Goal: Navigation & Orientation: Find specific page/section

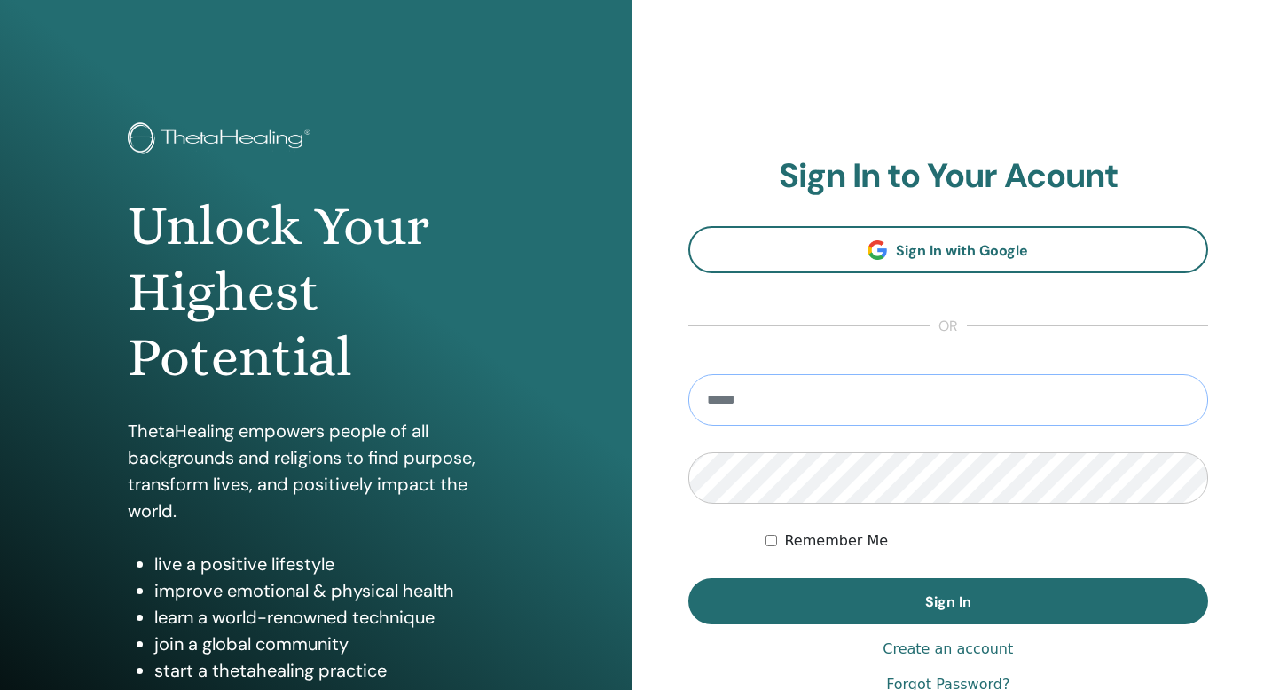
click at [817, 403] on input "email" at bounding box center [948, 399] width 521 height 51
type input "**********"
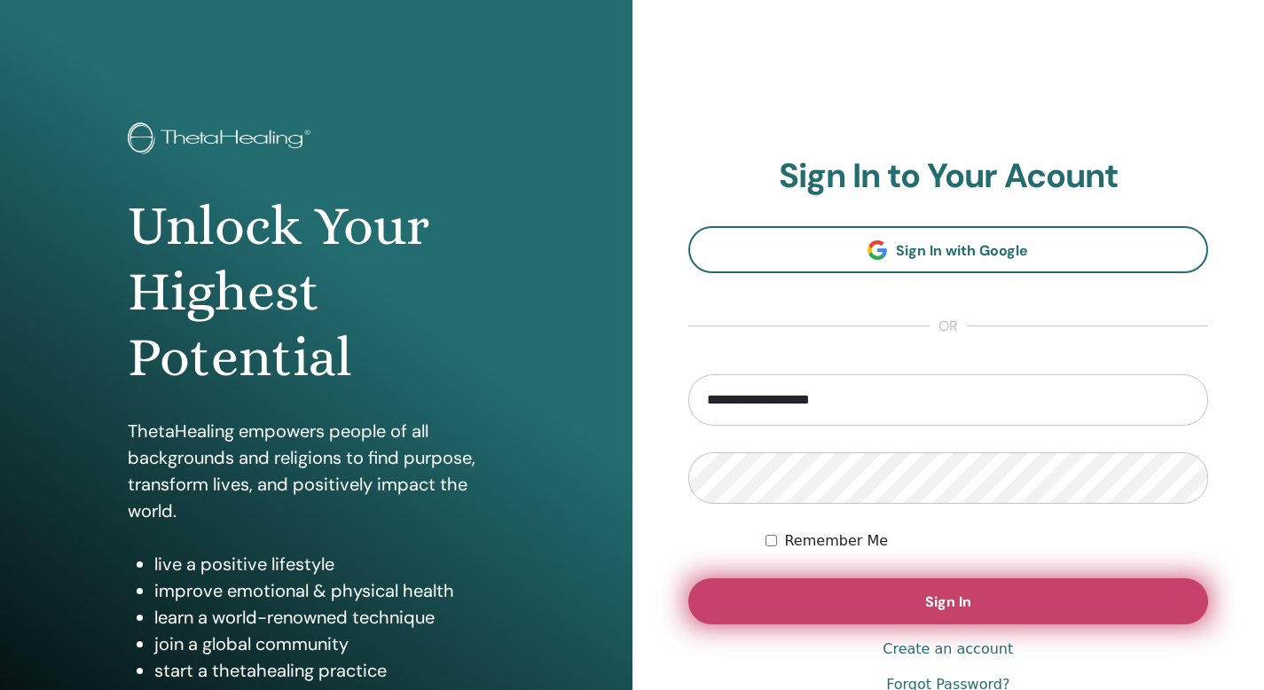
click at [1008, 597] on button "Sign In" at bounding box center [948, 601] width 521 height 46
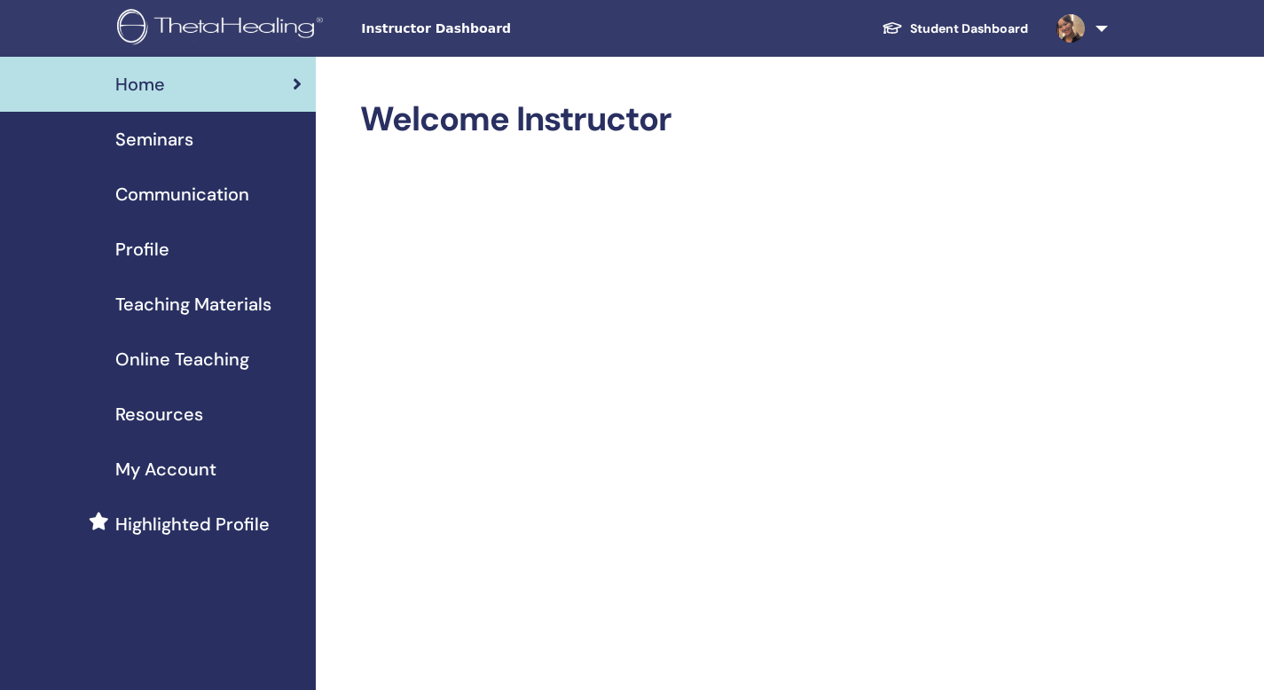
click at [1004, 35] on link "Student Dashboard" at bounding box center [954, 28] width 175 height 33
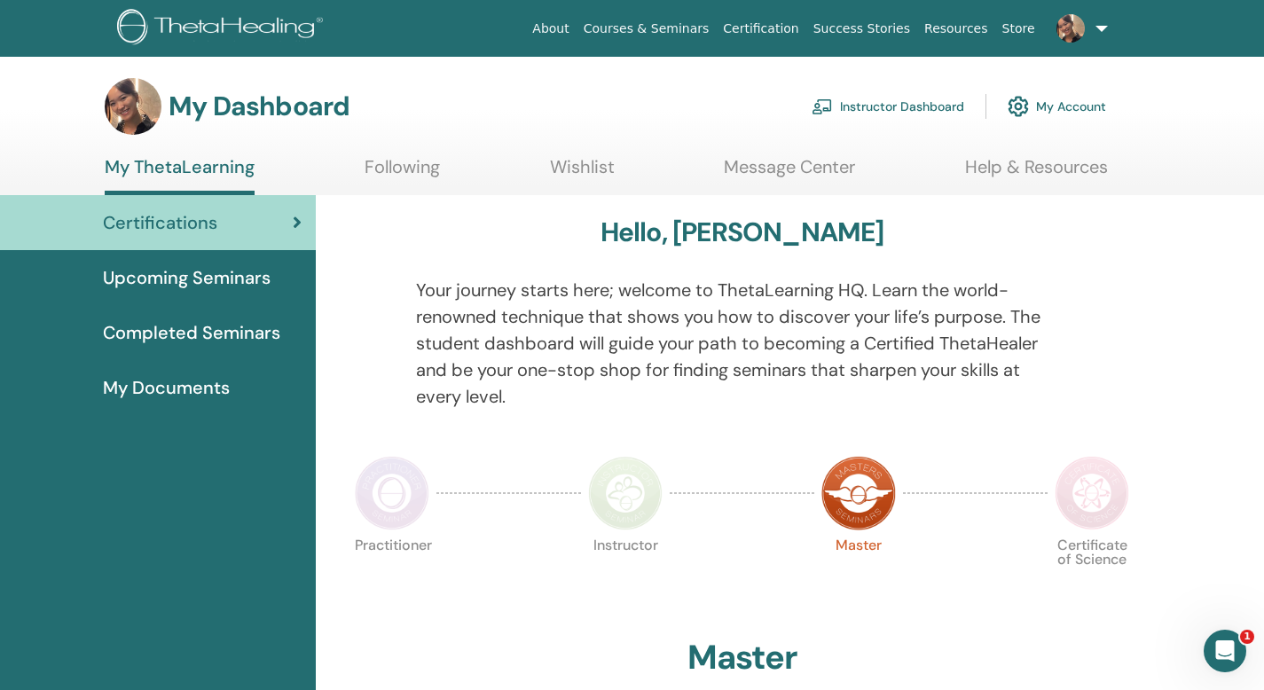
click at [232, 282] on span "Upcoming Seminars" at bounding box center [187, 277] width 168 height 27
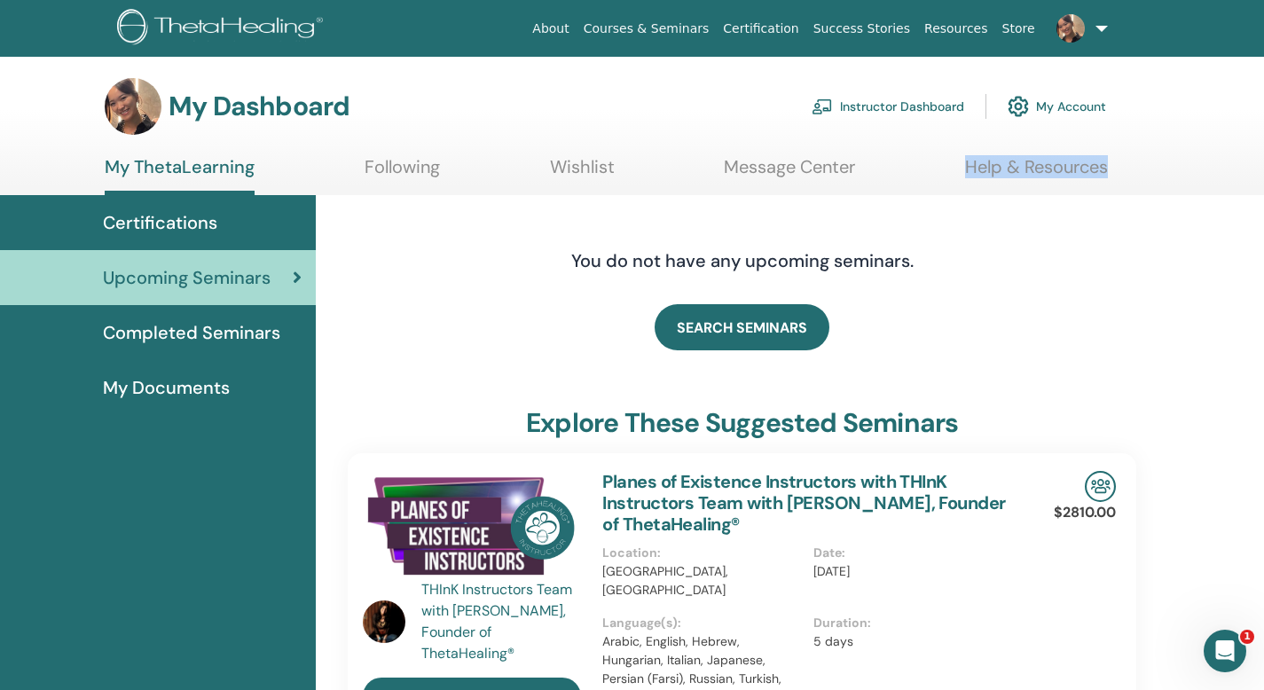
drag, startPoint x: 1262, startPoint y: 145, endPoint x: 1264, endPoint y: 188, distance: 42.6
click at [1263, 188] on html "About Courses & Seminars Certification Success Stories Resources Store DC [PERS…" at bounding box center [632, 345] width 1264 height 690
click at [1260, 192] on section "My Dashboard Instructor Dashboard My Account My ThetaLearning Following Wishlis…" at bounding box center [632, 136] width 1264 height 117
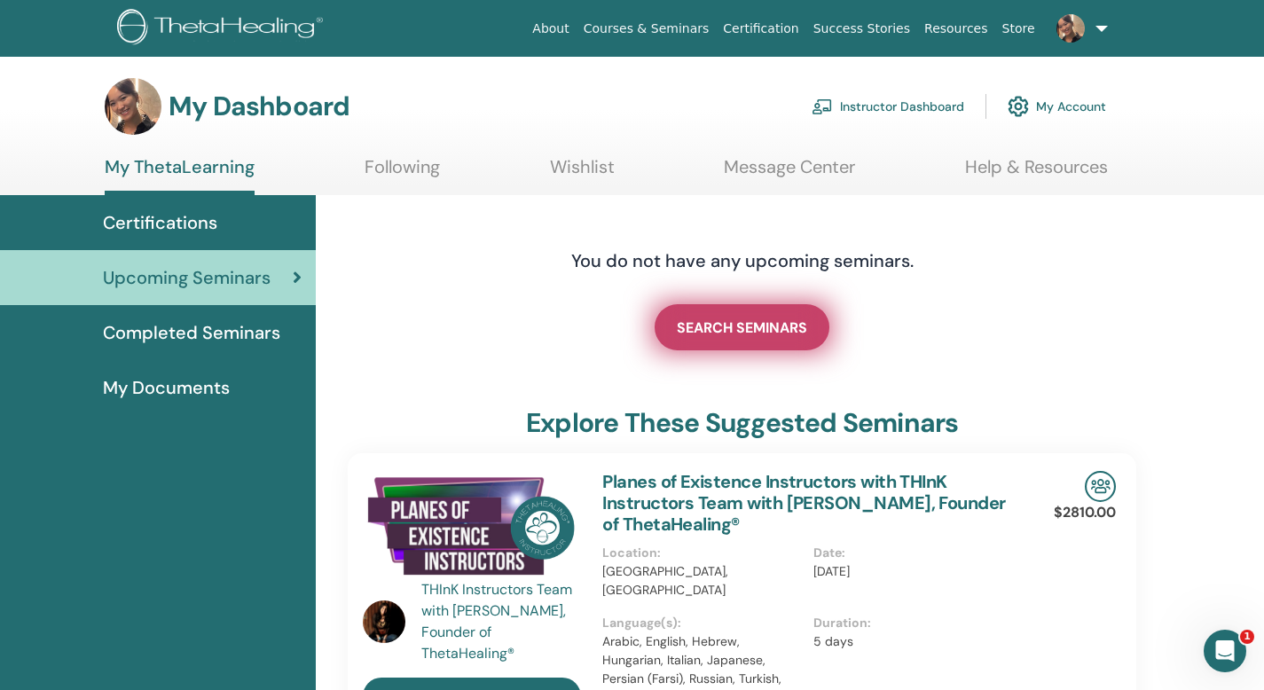
click at [743, 349] on link "SEARCH SEMINARS" at bounding box center [742, 327] width 175 height 46
